Goal: Task Accomplishment & Management: Use online tool/utility

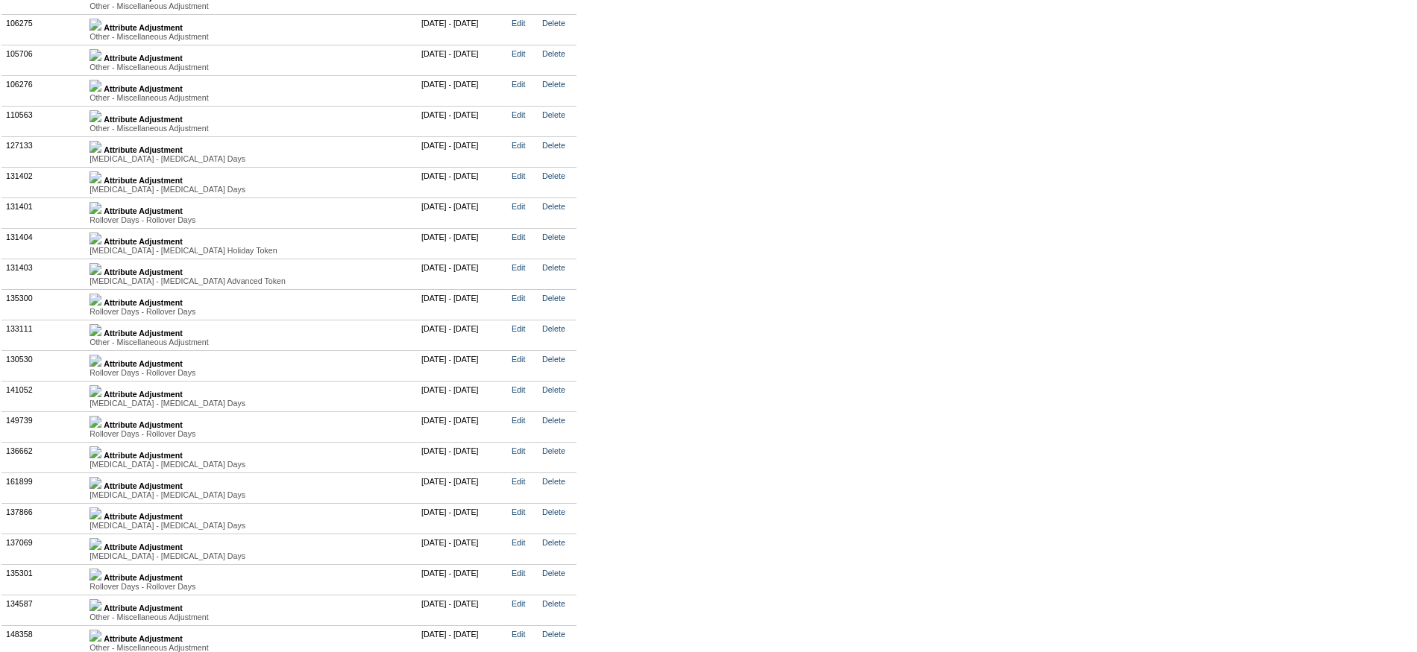
scroll to position [4078, 0]
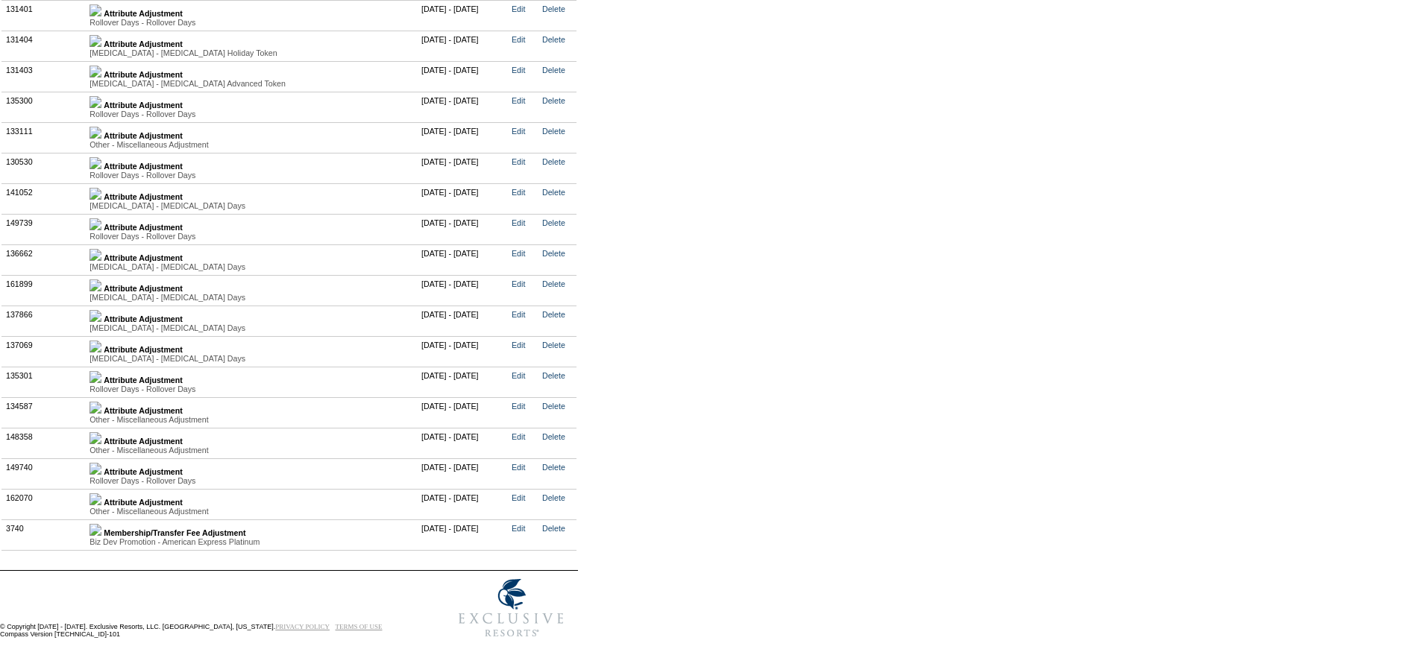
click at [101, 463] on img at bounding box center [95, 469] width 12 height 12
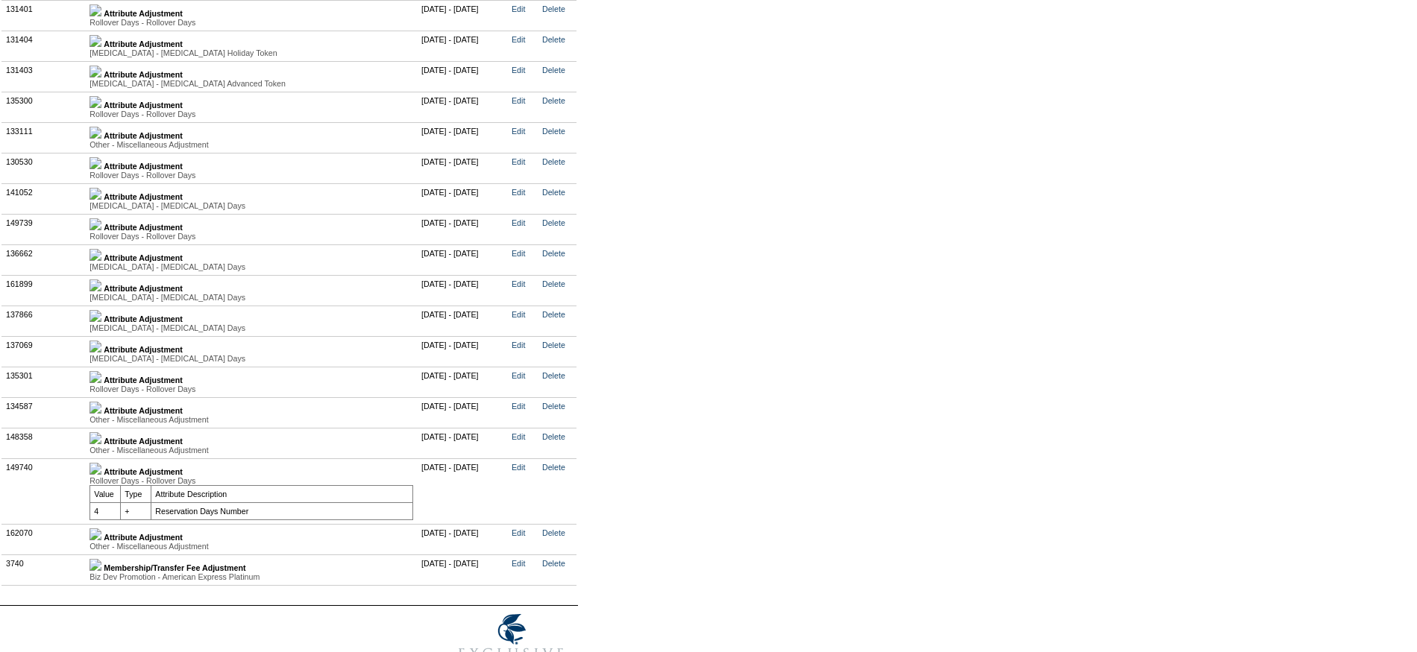
click at [101, 463] on img at bounding box center [95, 469] width 12 height 12
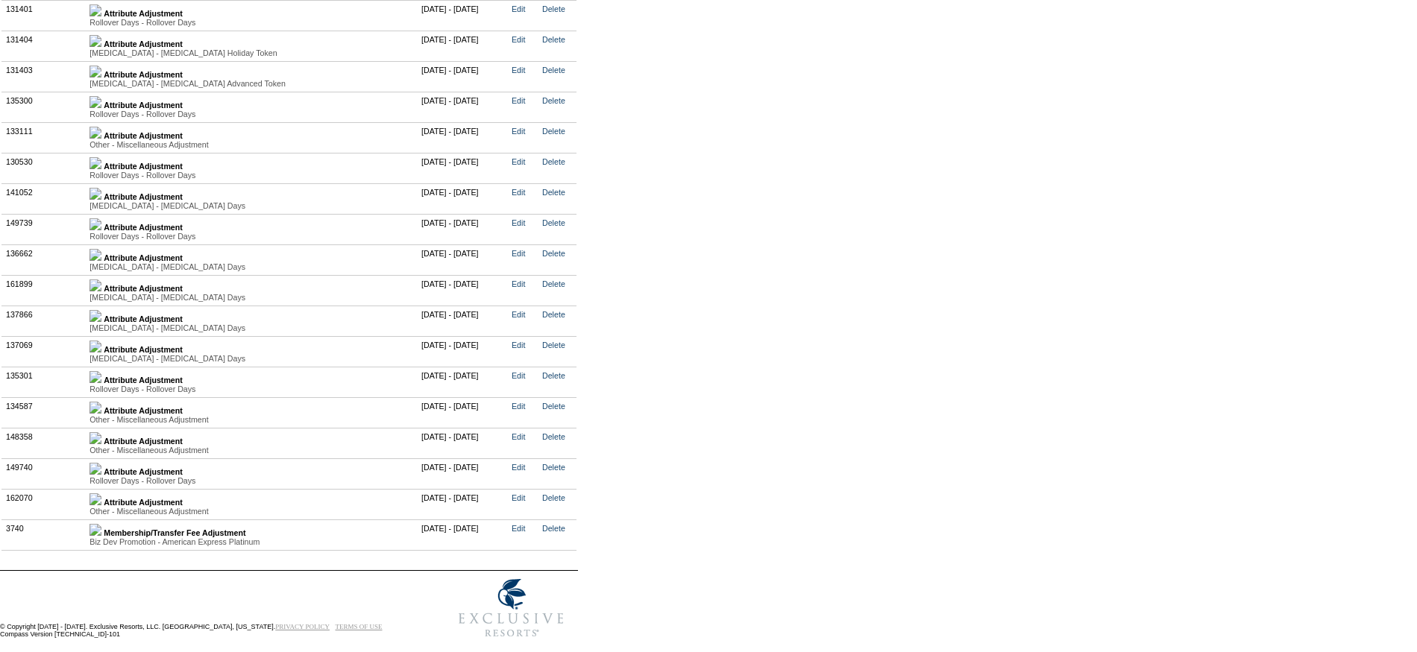
click at [101, 432] on img at bounding box center [95, 438] width 12 height 12
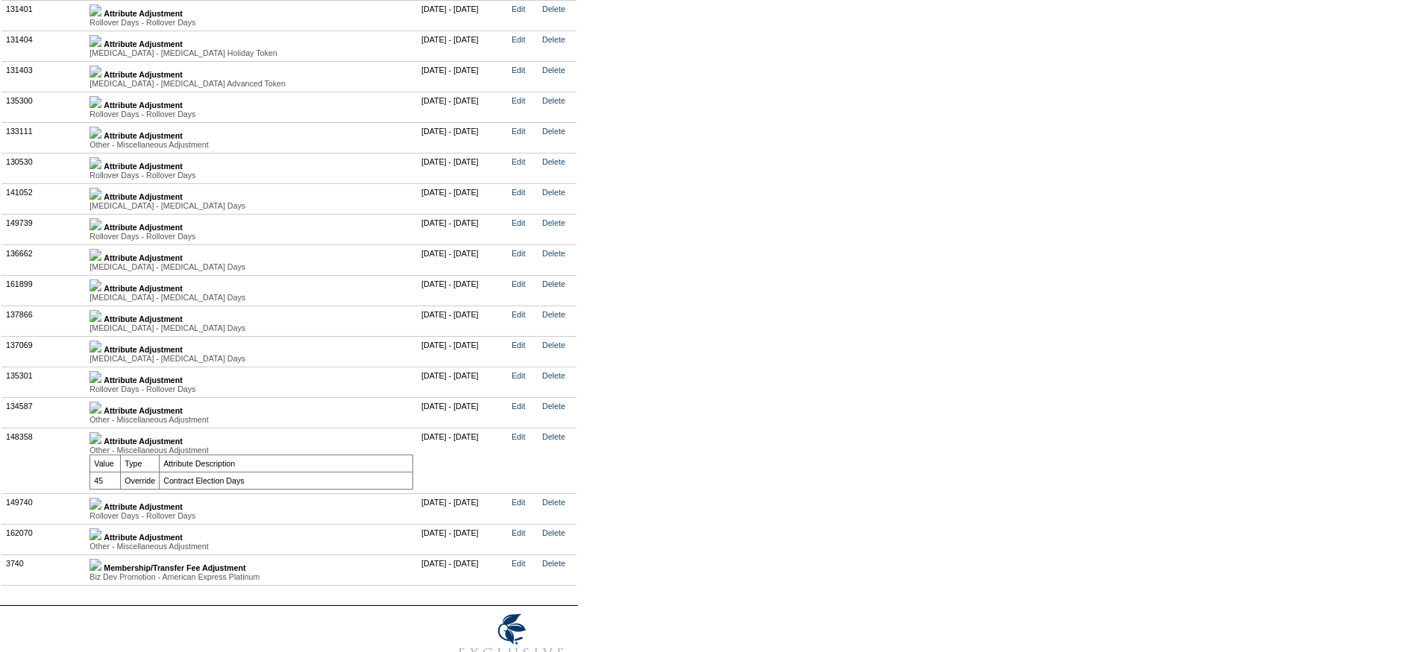
click at [101, 432] on img at bounding box center [95, 438] width 12 height 12
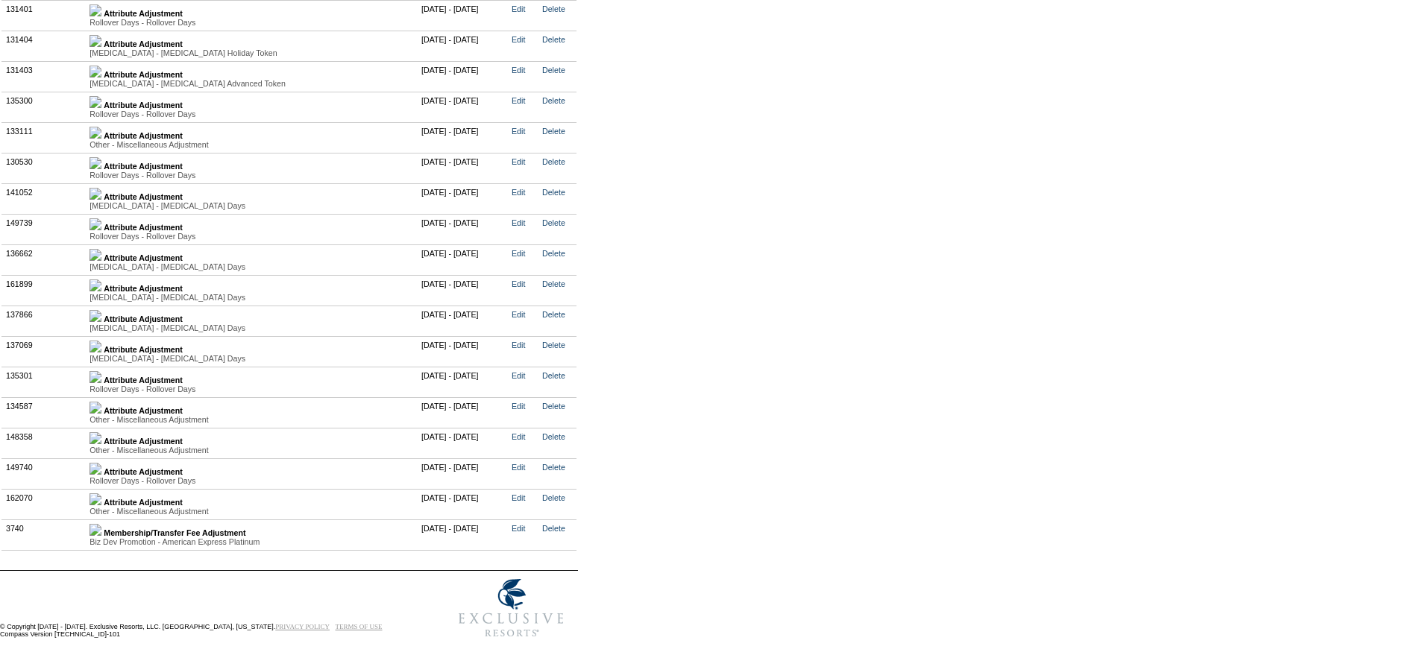
click at [101, 402] on img at bounding box center [95, 408] width 12 height 12
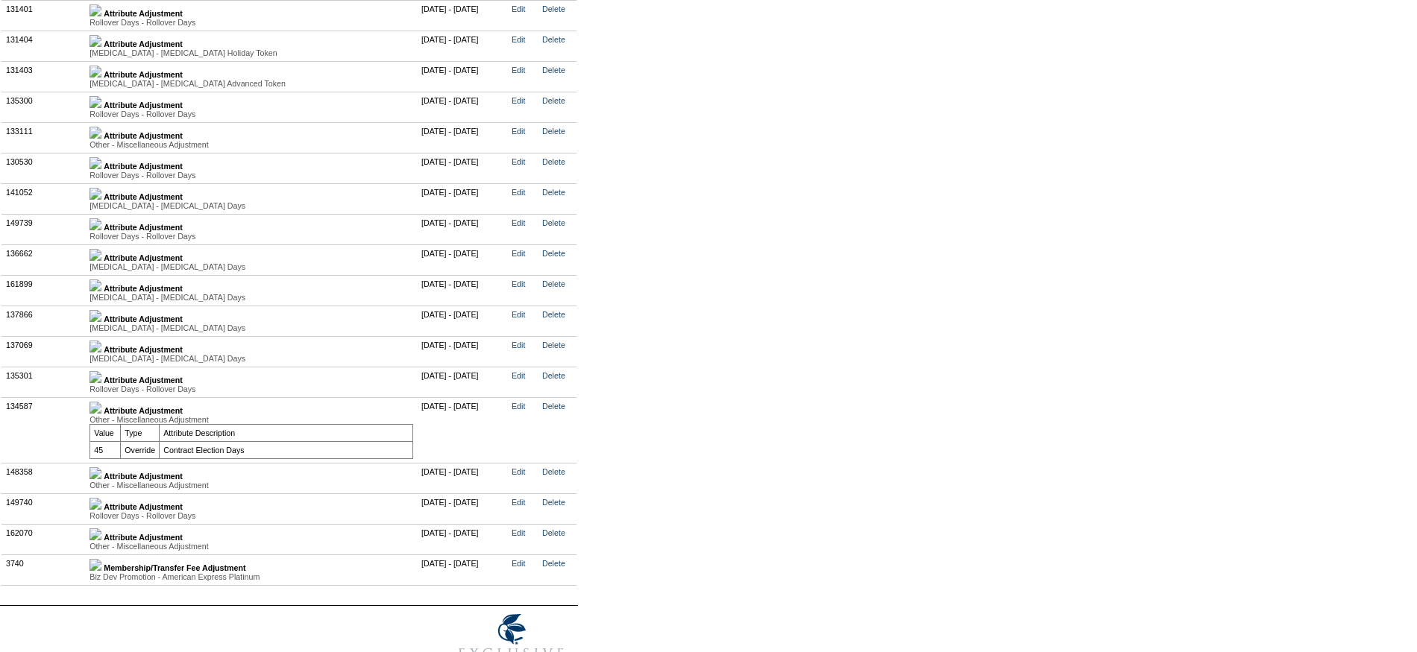
click at [101, 402] on img at bounding box center [95, 408] width 12 height 12
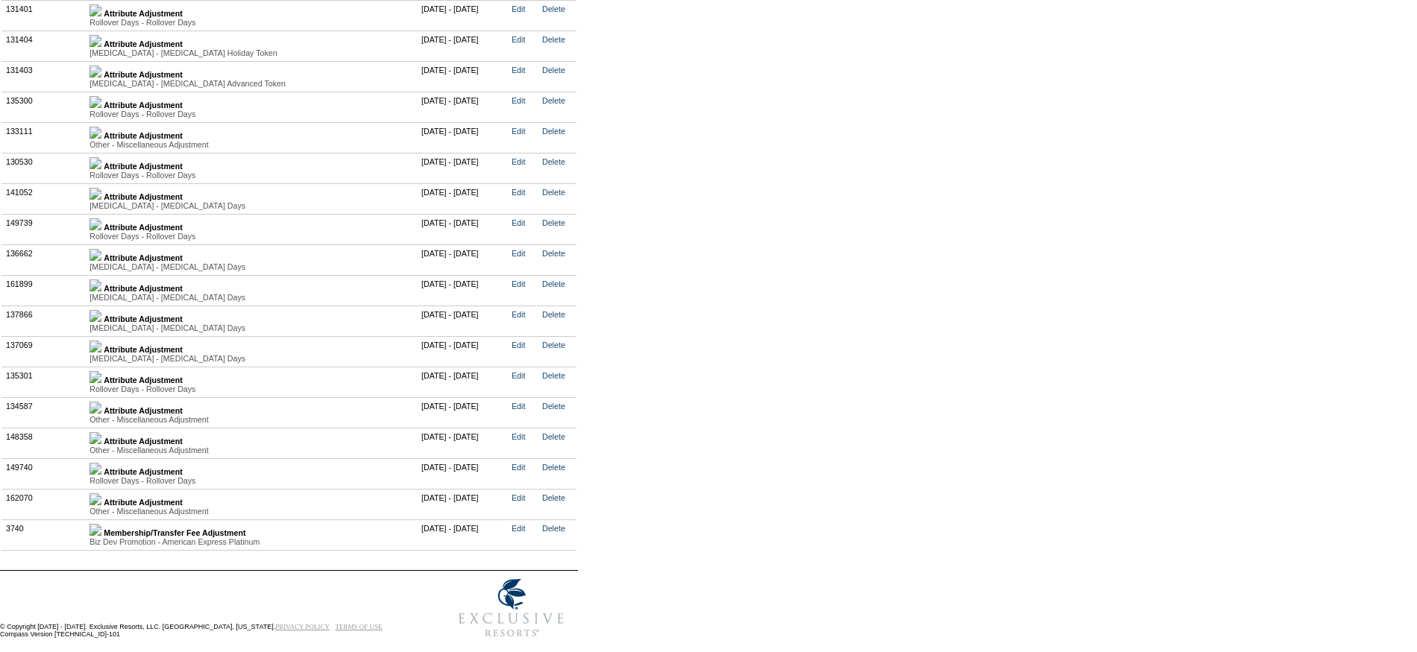
click at [101, 371] on img at bounding box center [95, 377] width 12 height 12
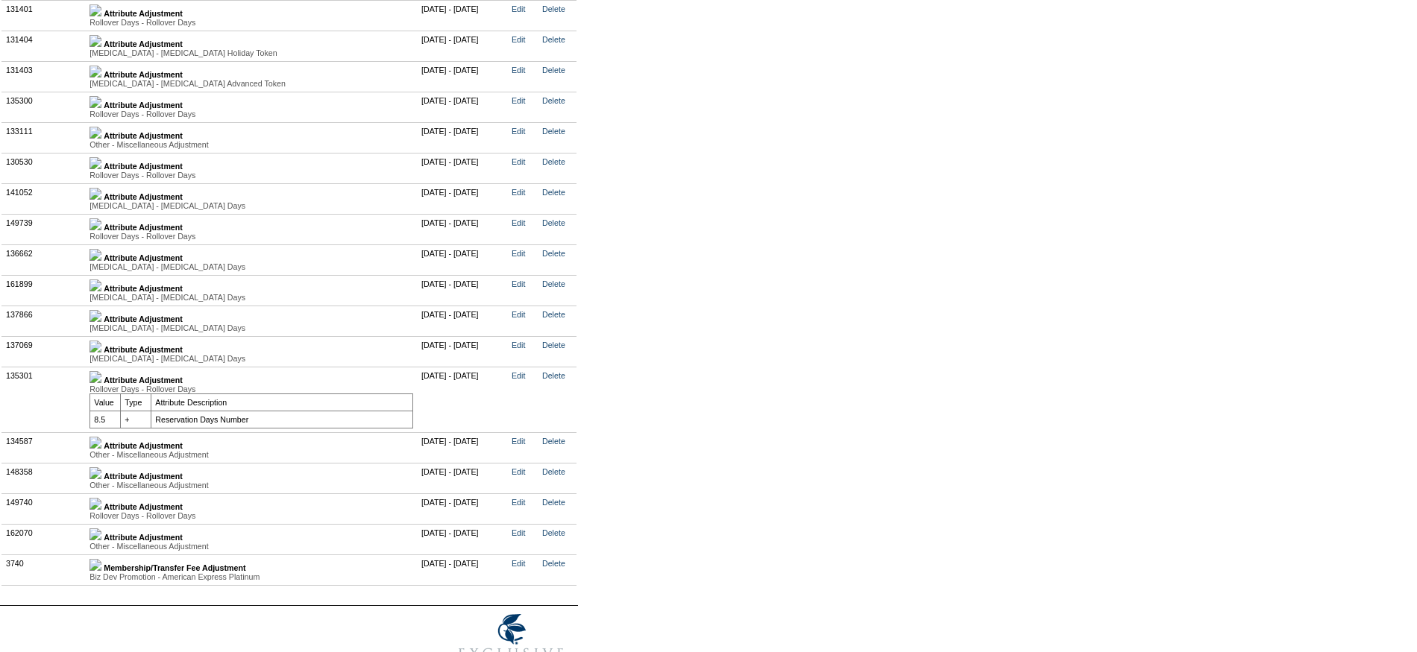
click at [101, 371] on img at bounding box center [95, 377] width 12 height 12
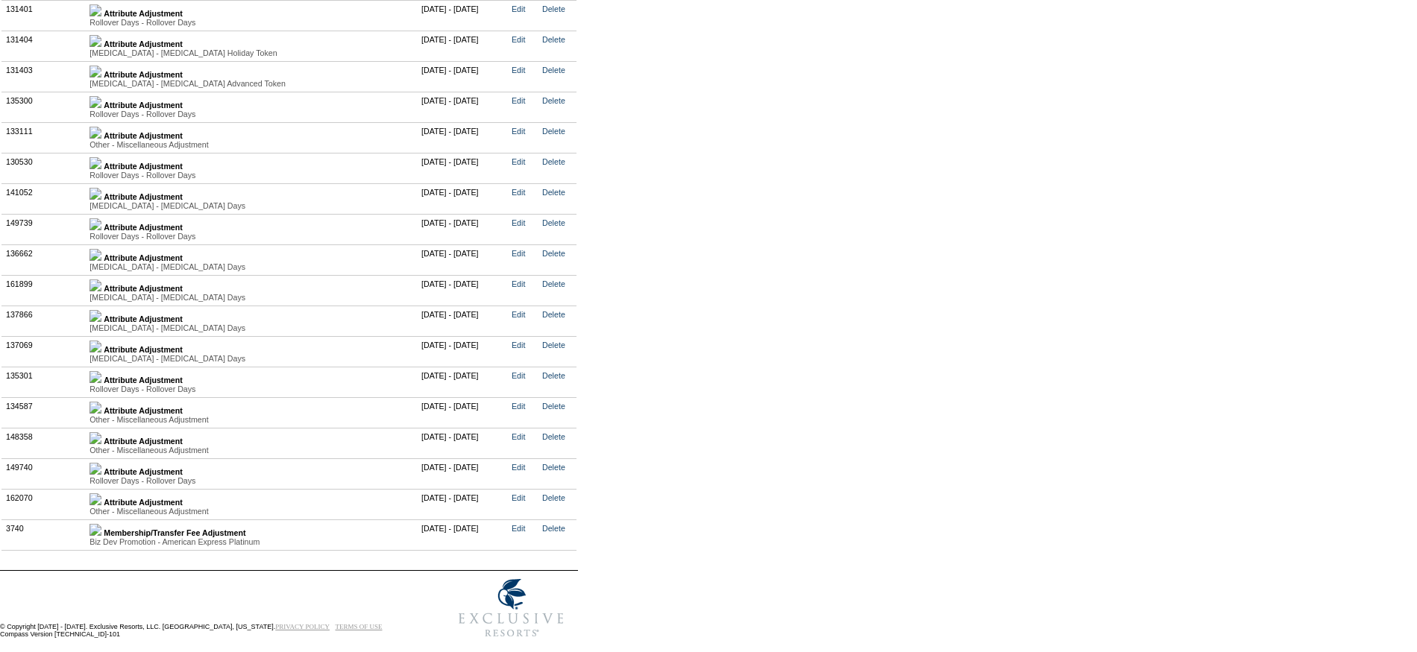
click at [101, 344] on img at bounding box center [95, 347] width 12 height 12
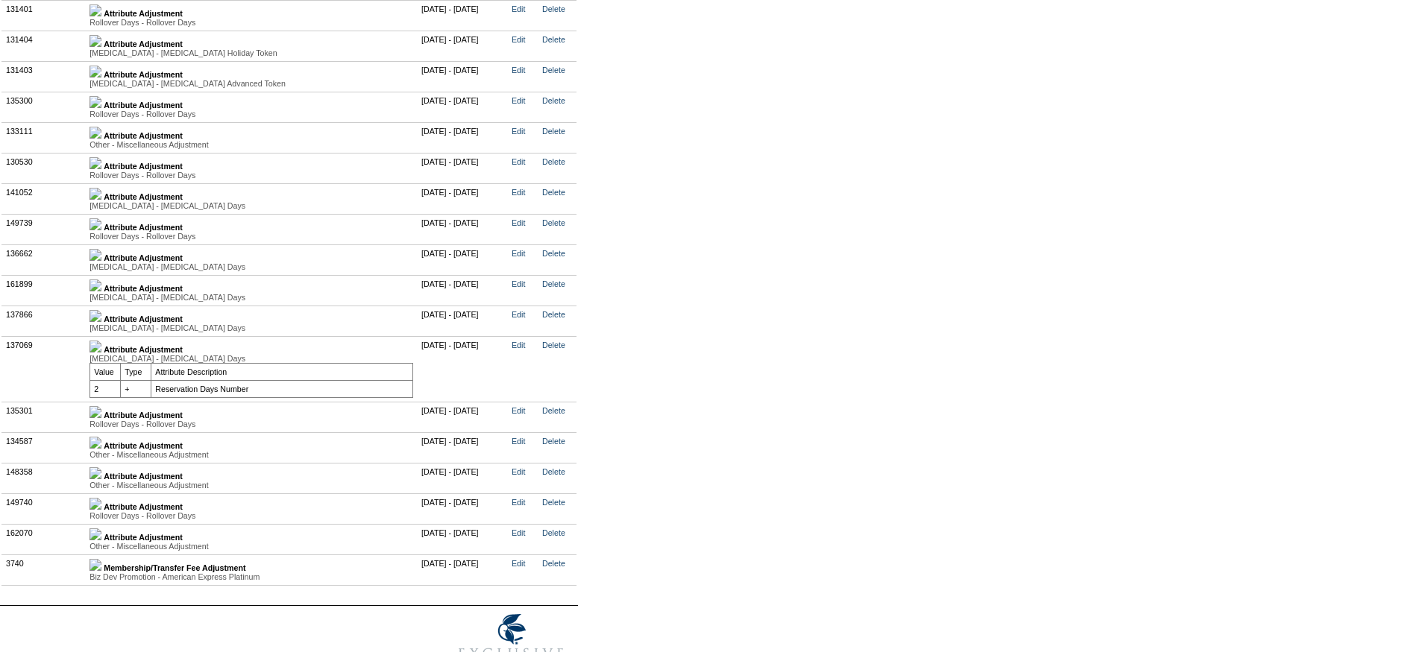
click at [101, 344] on img at bounding box center [95, 347] width 12 height 12
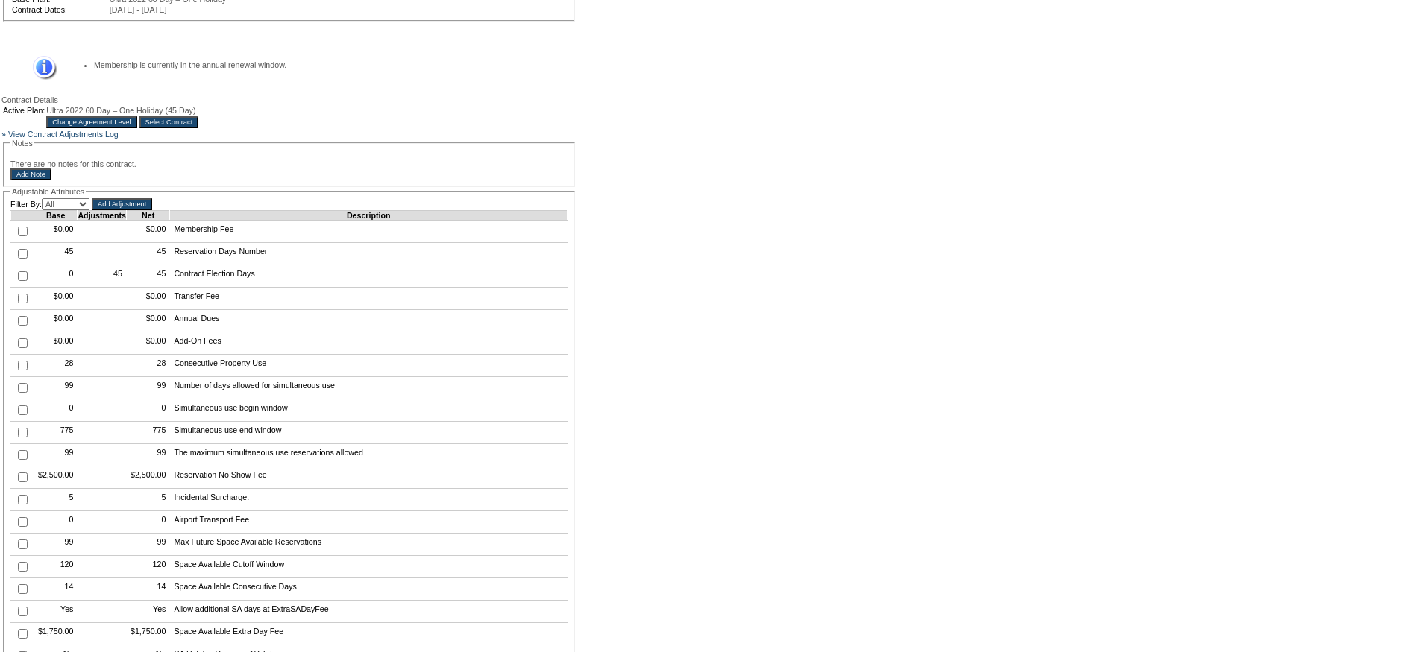
scroll to position [104, 0]
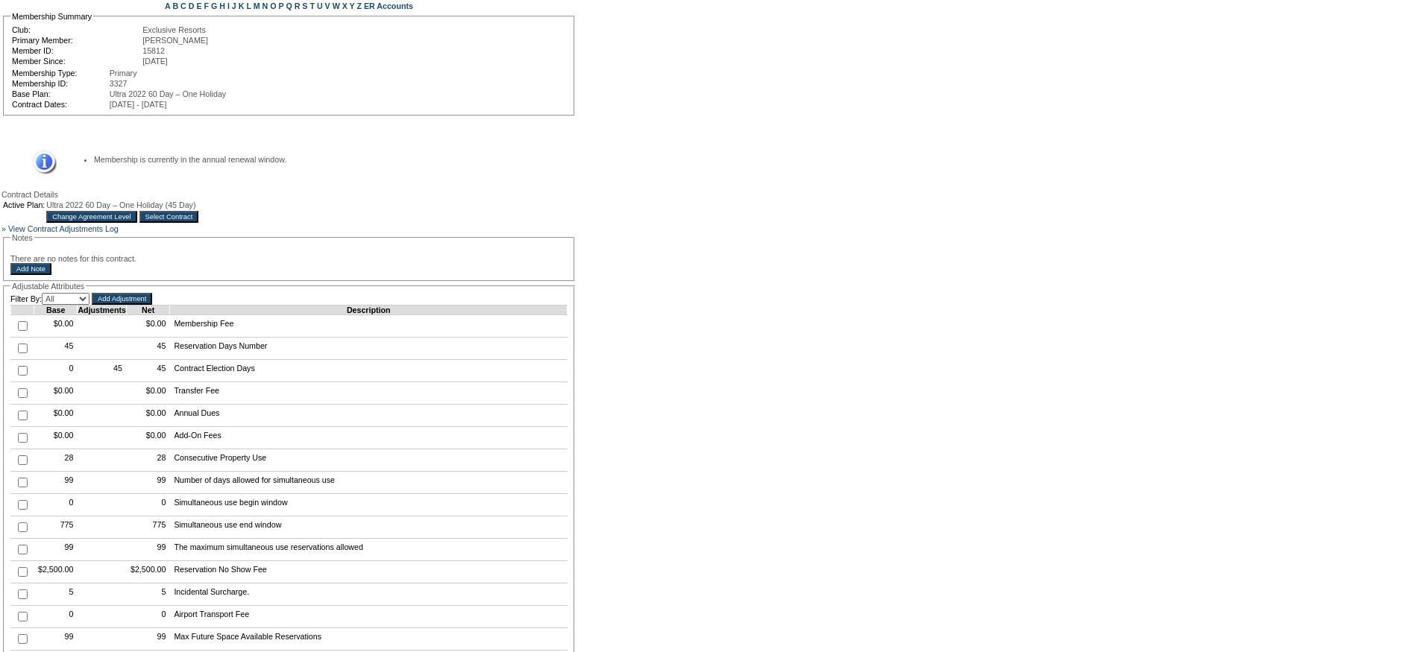
click at [199, 223] on input "Select Contract" at bounding box center [169, 217] width 60 height 12
